Goal: Communication & Community: Answer question/provide support

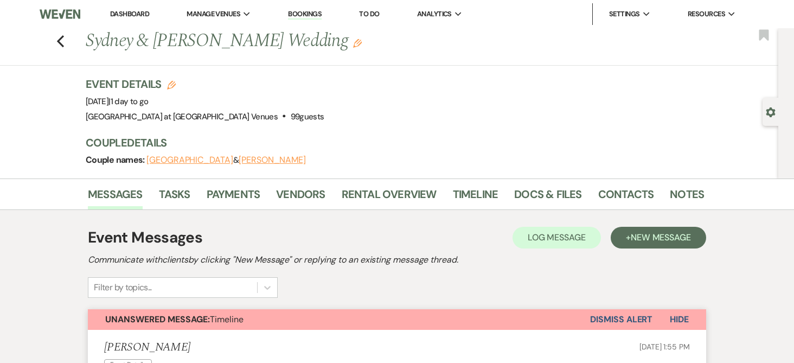
click at [312, 18] on link "Bookings" at bounding box center [305, 14] width 34 height 10
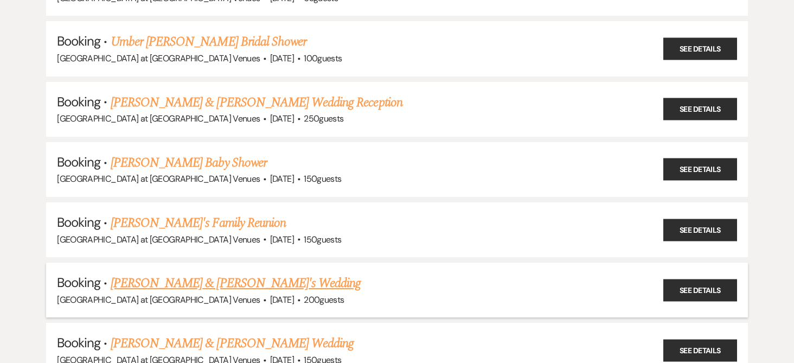
scroll to position [488, 0]
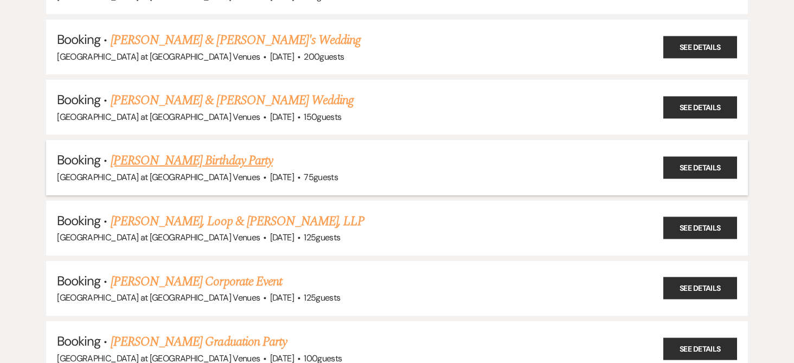
click at [209, 164] on link "[PERSON_NAME] Birthday Party" at bounding box center [192, 161] width 162 height 20
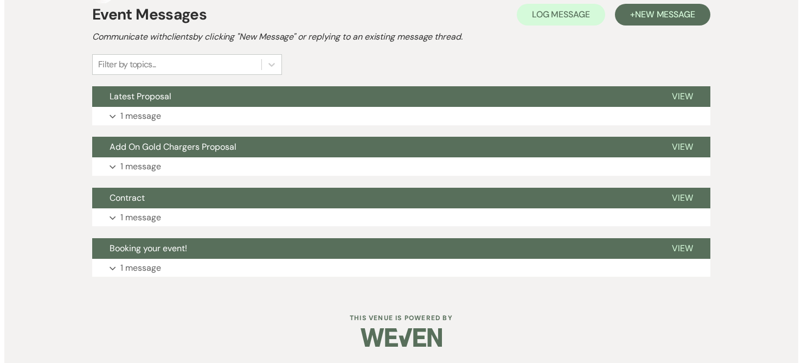
scroll to position [223, 0]
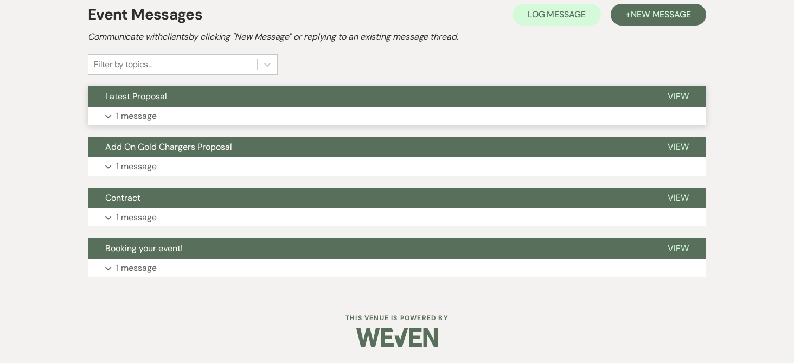
click at [144, 114] on p "1 message" at bounding box center [136, 116] width 41 height 14
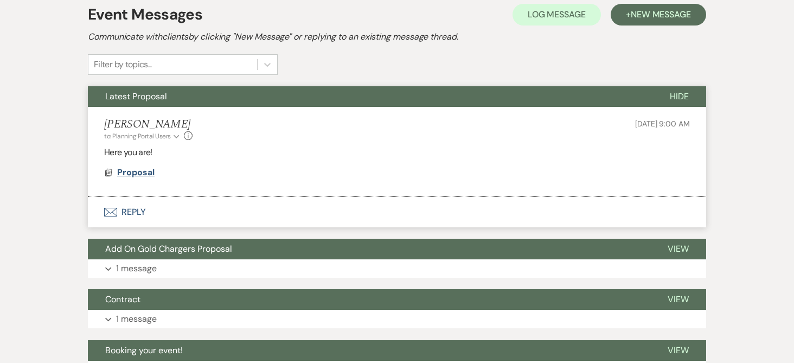
click at [127, 171] on span "Proposal" at bounding box center [135, 171] width 37 height 11
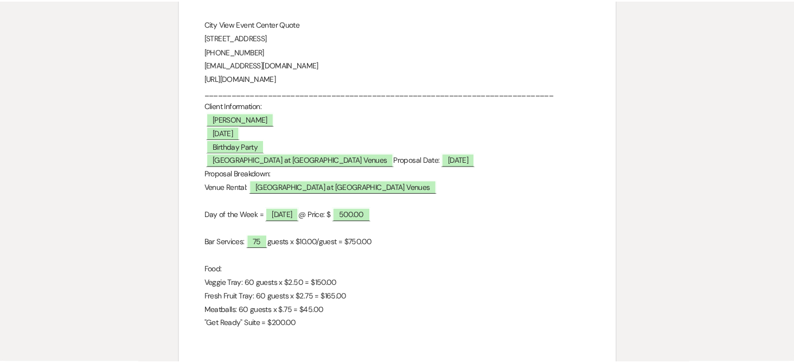
scroll to position [0, 0]
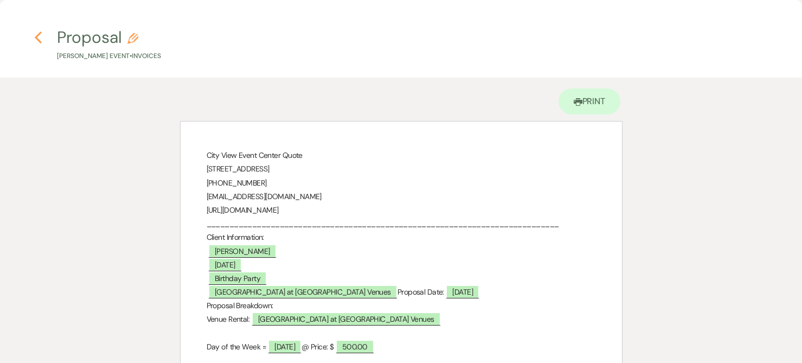
click at [40, 33] on icon "Previous" at bounding box center [38, 37] width 8 height 13
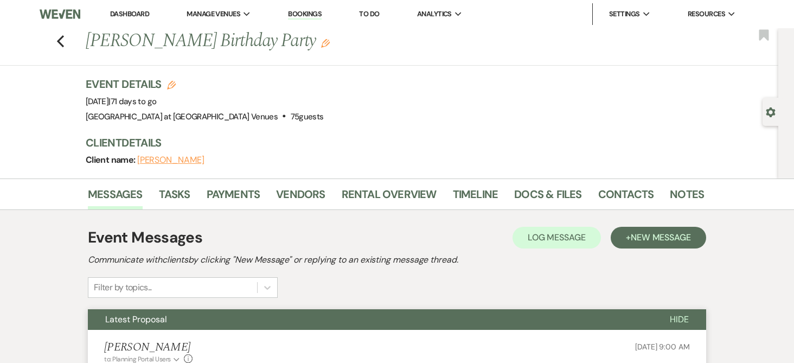
click at [133, 12] on link "Dashboard" at bounding box center [129, 13] width 39 height 9
